Goal: Find specific page/section: Find specific page/section

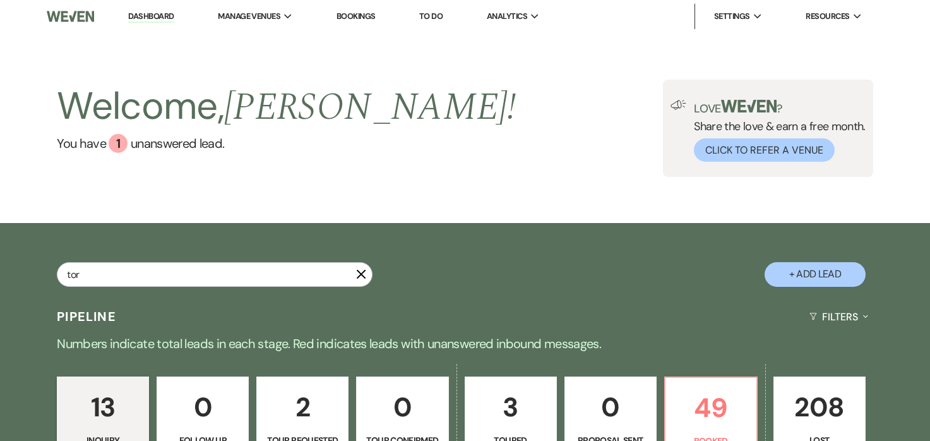
type input "tori"
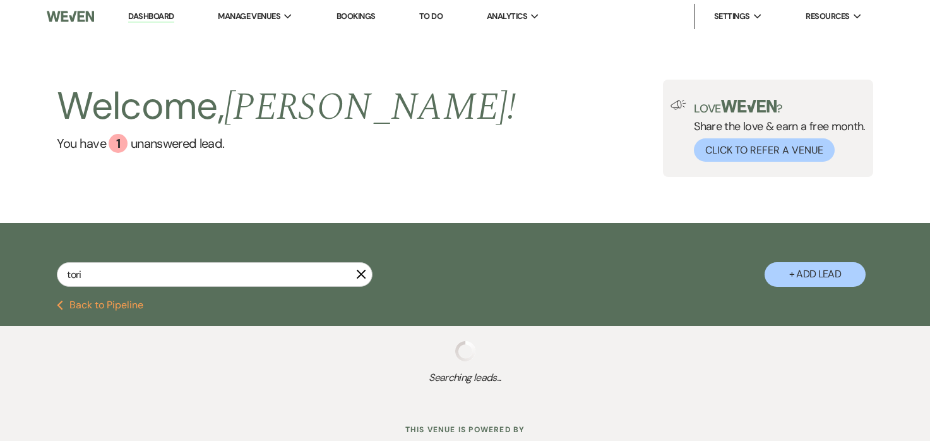
select select "8"
select select "5"
select select "8"
select select "5"
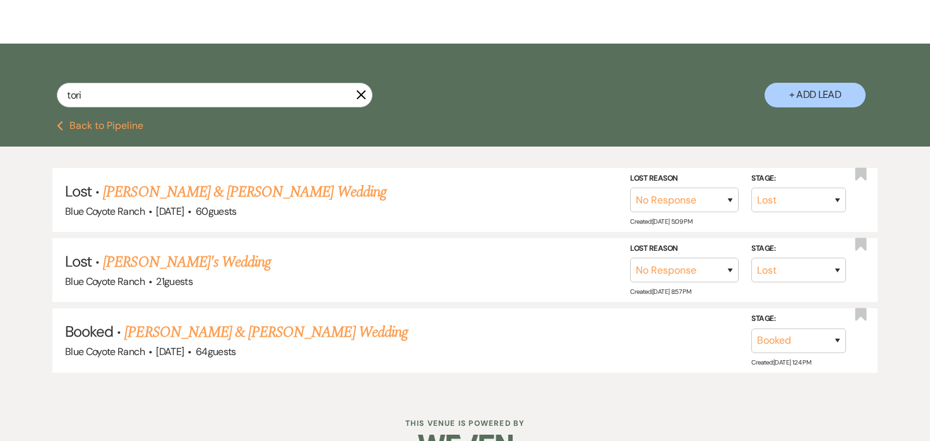
scroll to position [187, 0]
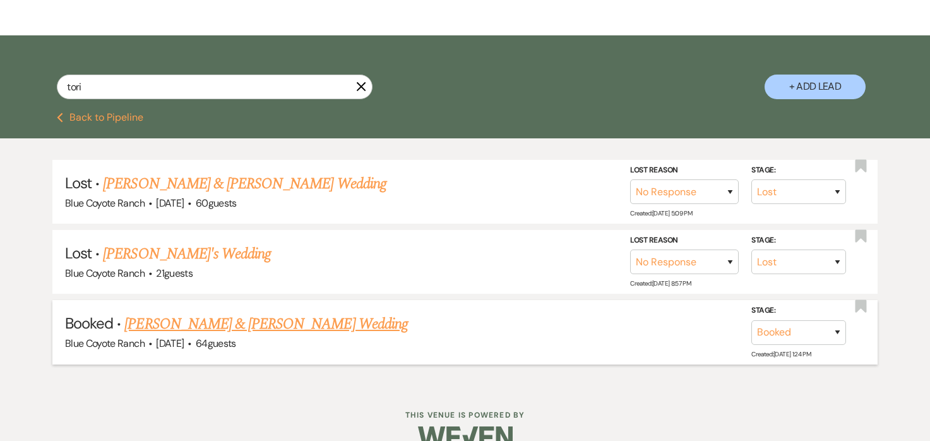
type input "tori"
click at [276, 321] on link "[PERSON_NAME] & [PERSON_NAME] Wedding" at bounding box center [265, 323] width 283 height 23
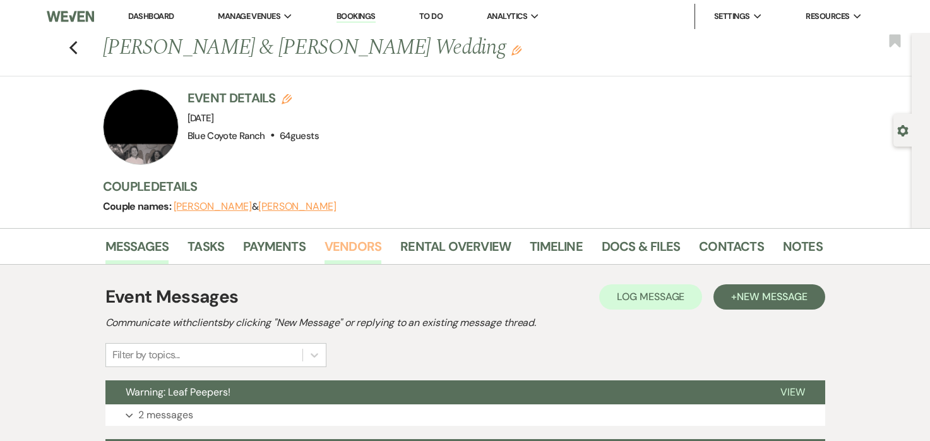
click at [336, 246] on link "Vendors" at bounding box center [352, 250] width 57 height 28
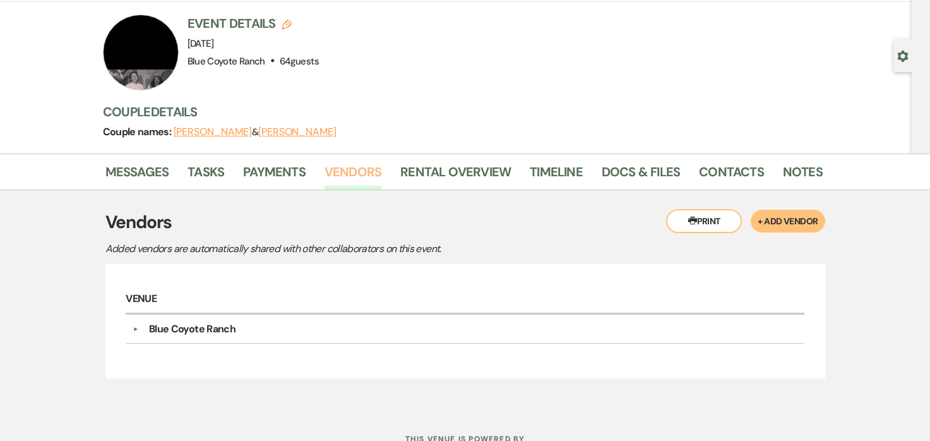
scroll to position [124, 0]
